Goal: Information Seeking & Learning: Learn about a topic

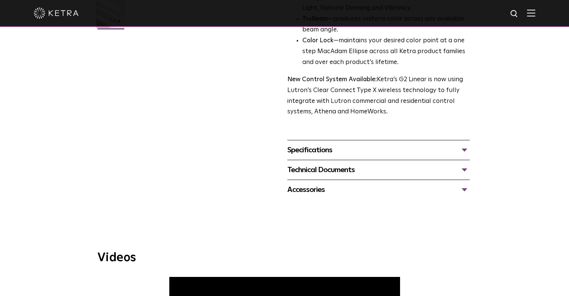
scroll to position [242, 0]
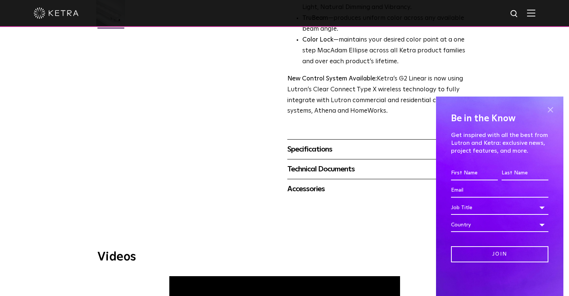
click at [552, 108] on span at bounding box center [550, 109] width 11 height 11
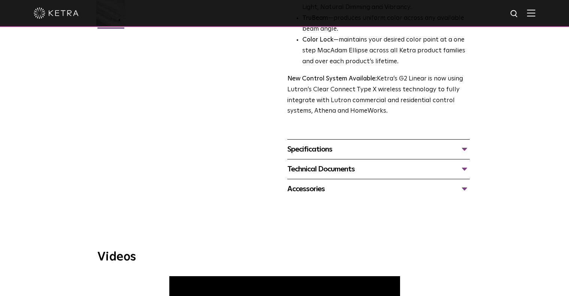
click at [465, 144] on div "Specifications" at bounding box center [378, 150] width 183 height 12
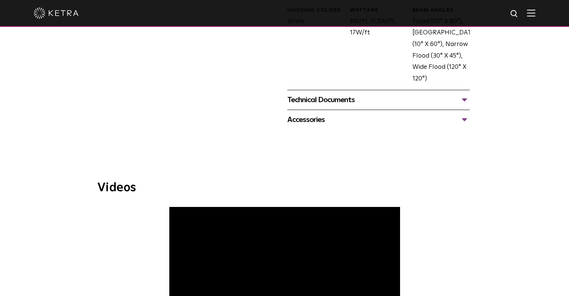
scroll to position [447, 0]
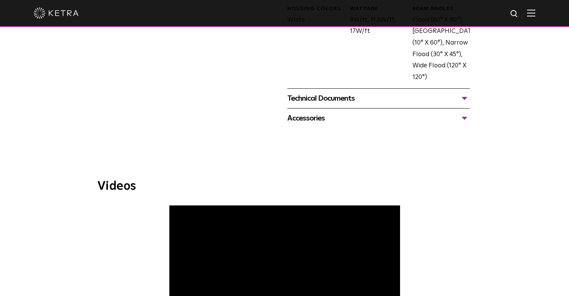
click at [467, 93] on div "Technical Documents" at bounding box center [378, 99] width 183 height 12
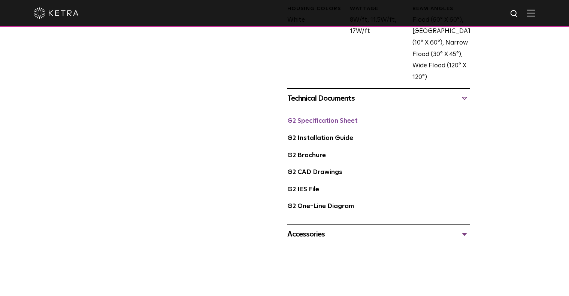
click at [334, 118] on link "G2 Specification Sheet" at bounding box center [322, 121] width 70 height 6
click at [308, 153] on link "G2 Brochure" at bounding box center [306, 156] width 39 height 6
click at [319, 153] on link "G2 Brochure" at bounding box center [306, 156] width 39 height 6
click at [319, 135] on link "G2 Installation Guide" at bounding box center [320, 138] width 66 height 6
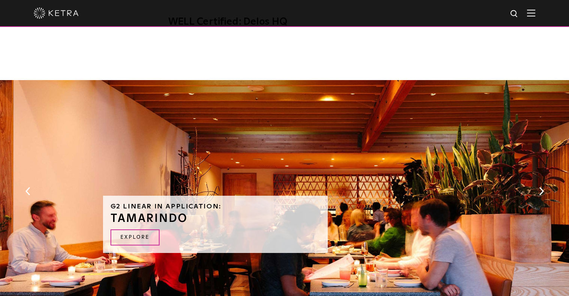
scroll to position [904, 0]
click at [151, 234] on link "EXPLORE" at bounding box center [135, 238] width 49 height 16
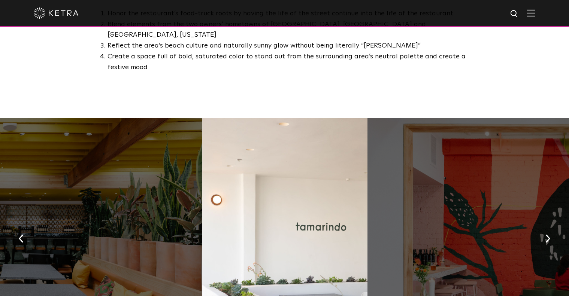
scroll to position [471, 0]
click at [479, 216] on div at bounding box center [533, 236] width 331 height 237
click at [549, 235] on img "button" at bounding box center [548, 239] width 5 height 8
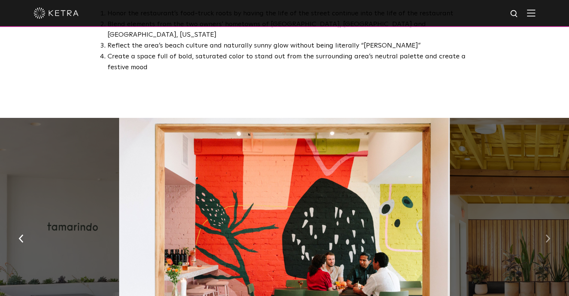
click at [549, 235] on img "button" at bounding box center [548, 239] width 5 height 8
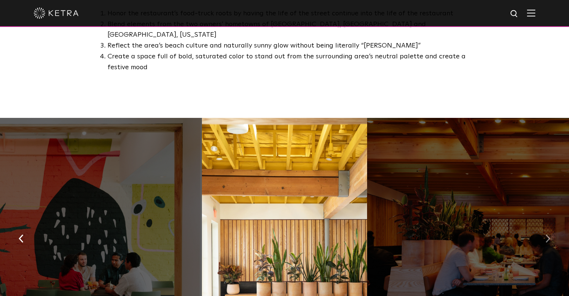
click at [549, 235] on img "button" at bounding box center [548, 239] width 5 height 8
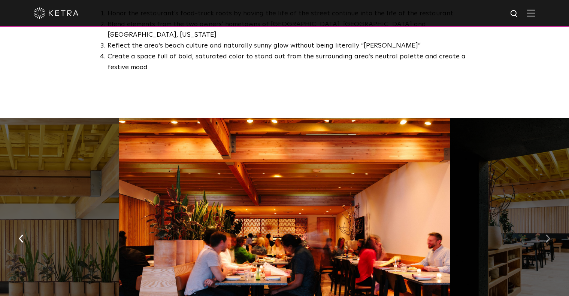
click at [549, 235] on img "button" at bounding box center [548, 239] width 5 height 8
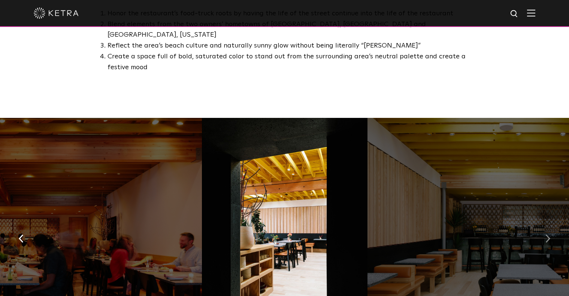
click at [549, 235] on img "button" at bounding box center [548, 239] width 5 height 8
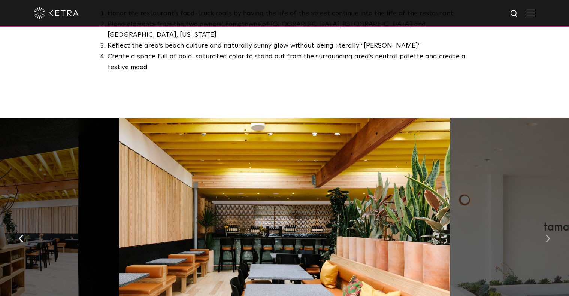
click at [549, 235] on img "button" at bounding box center [548, 239] width 5 height 8
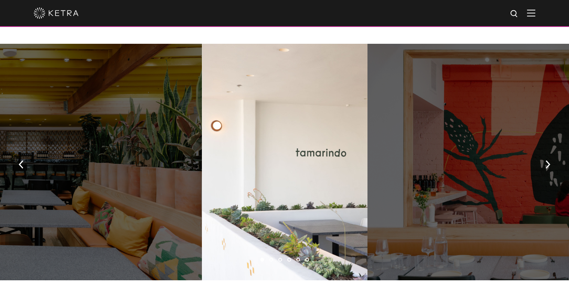
scroll to position [546, 0]
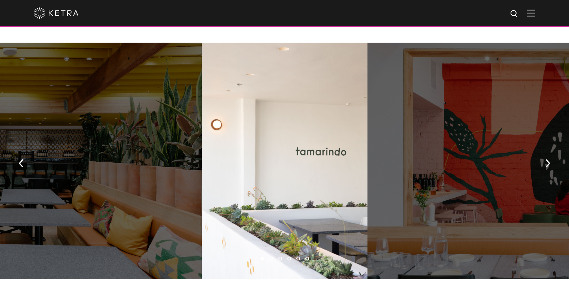
click at [258, 136] on div at bounding box center [284, 161] width 165 height 237
click at [547, 159] on img "button" at bounding box center [548, 163] width 5 height 8
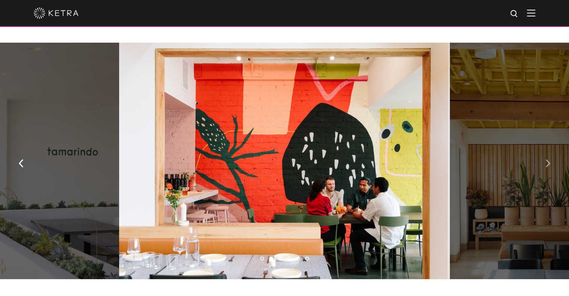
click at [547, 159] on img "button" at bounding box center [548, 163] width 5 height 8
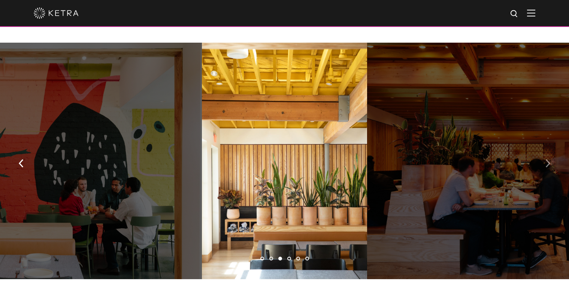
click at [547, 159] on img "button" at bounding box center [548, 163] width 5 height 8
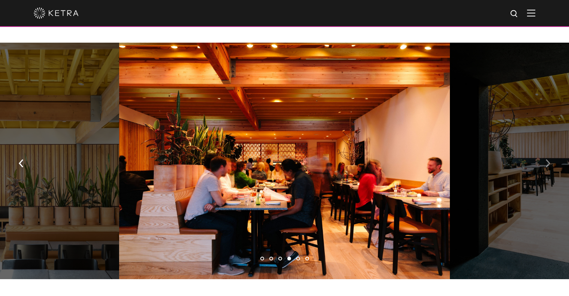
click at [547, 159] on img "button" at bounding box center [548, 163] width 5 height 8
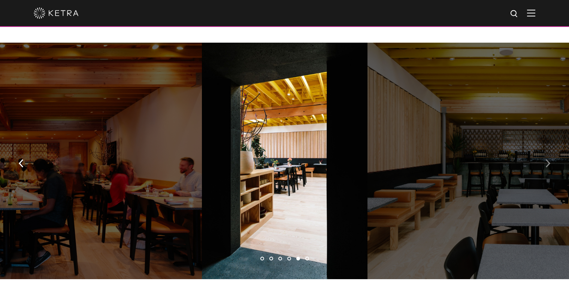
click at [547, 159] on img "button" at bounding box center [548, 163] width 5 height 8
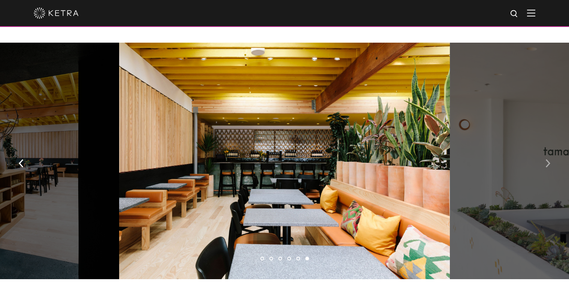
click at [547, 159] on img "button" at bounding box center [548, 163] width 5 height 8
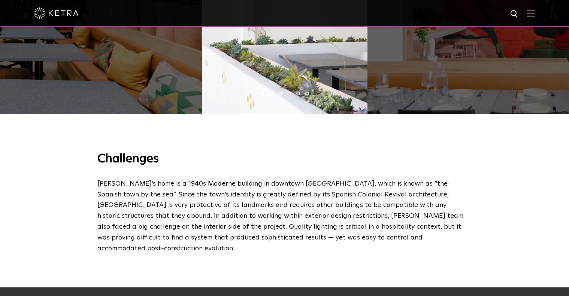
scroll to position [714, 0]
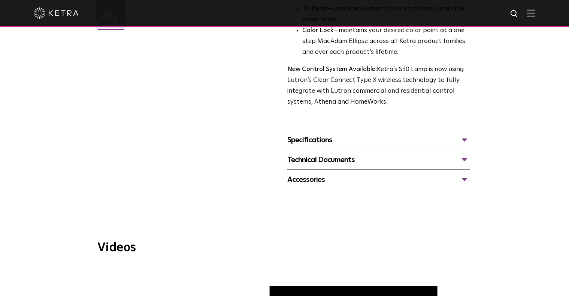
scroll to position [247, 0]
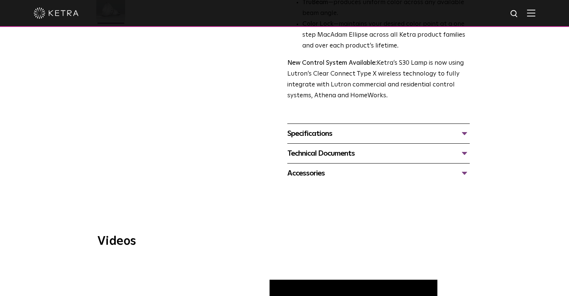
click at [465, 128] on div "Specifications" at bounding box center [378, 134] width 183 height 12
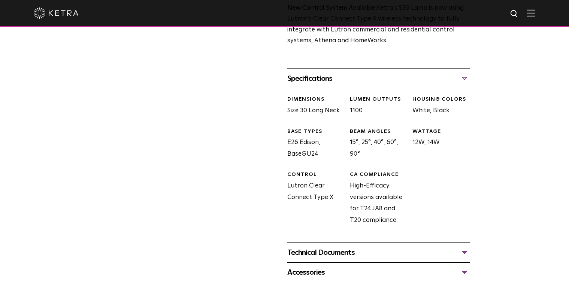
scroll to position [300, 0]
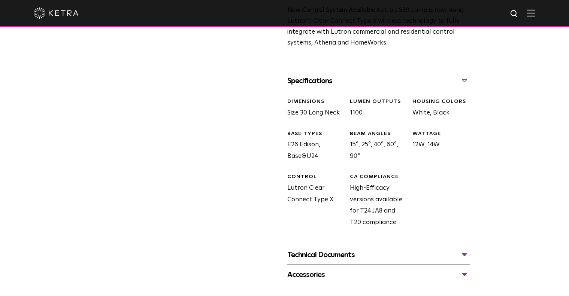
click at [464, 249] on div "Technical Documents" at bounding box center [378, 255] width 183 height 12
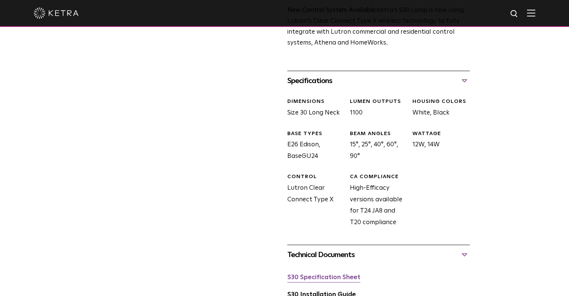
click at [303, 275] on link "S30 Specification Sheet" at bounding box center [323, 278] width 73 height 6
